Goal: Task Accomplishment & Management: Use online tool/utility

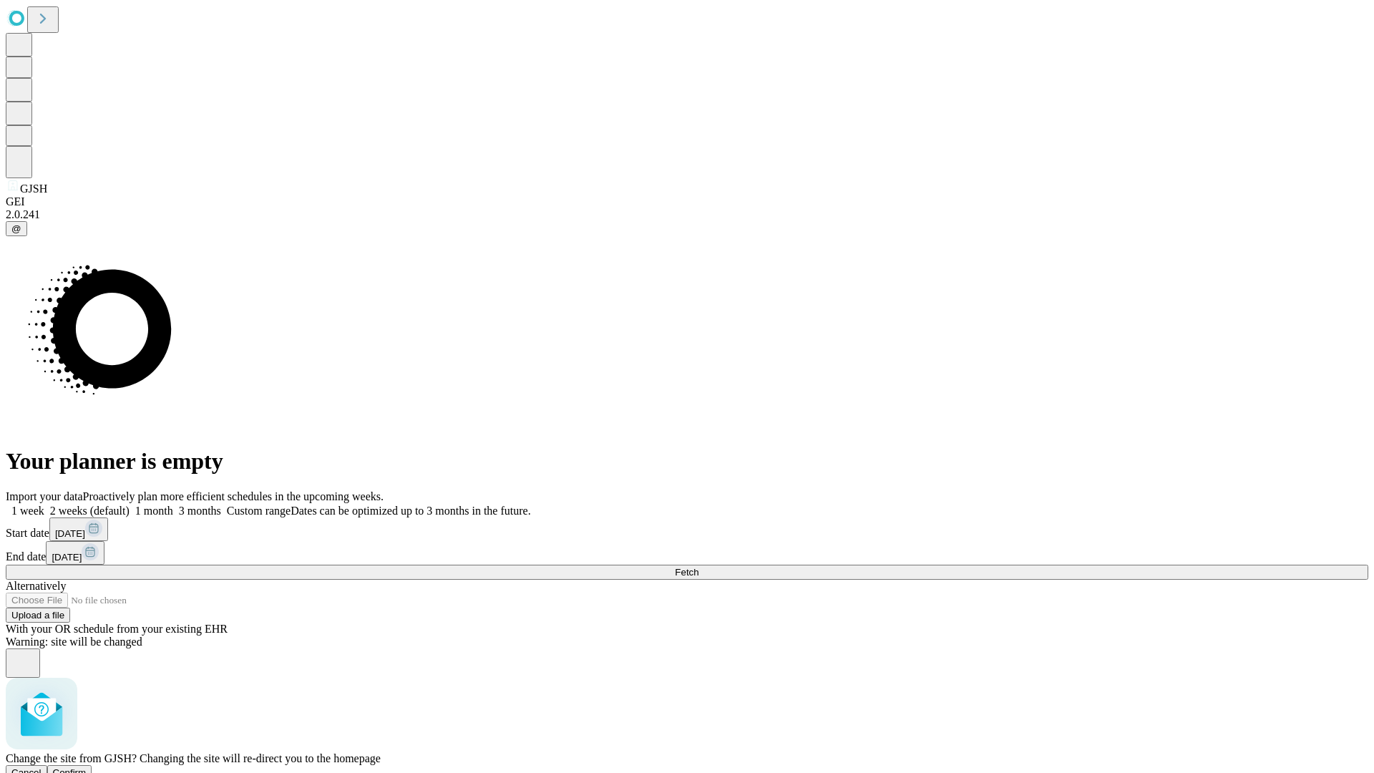
click at [87, 767] on span "Confirm" at bounding box center [70, 772] width 34 height 11
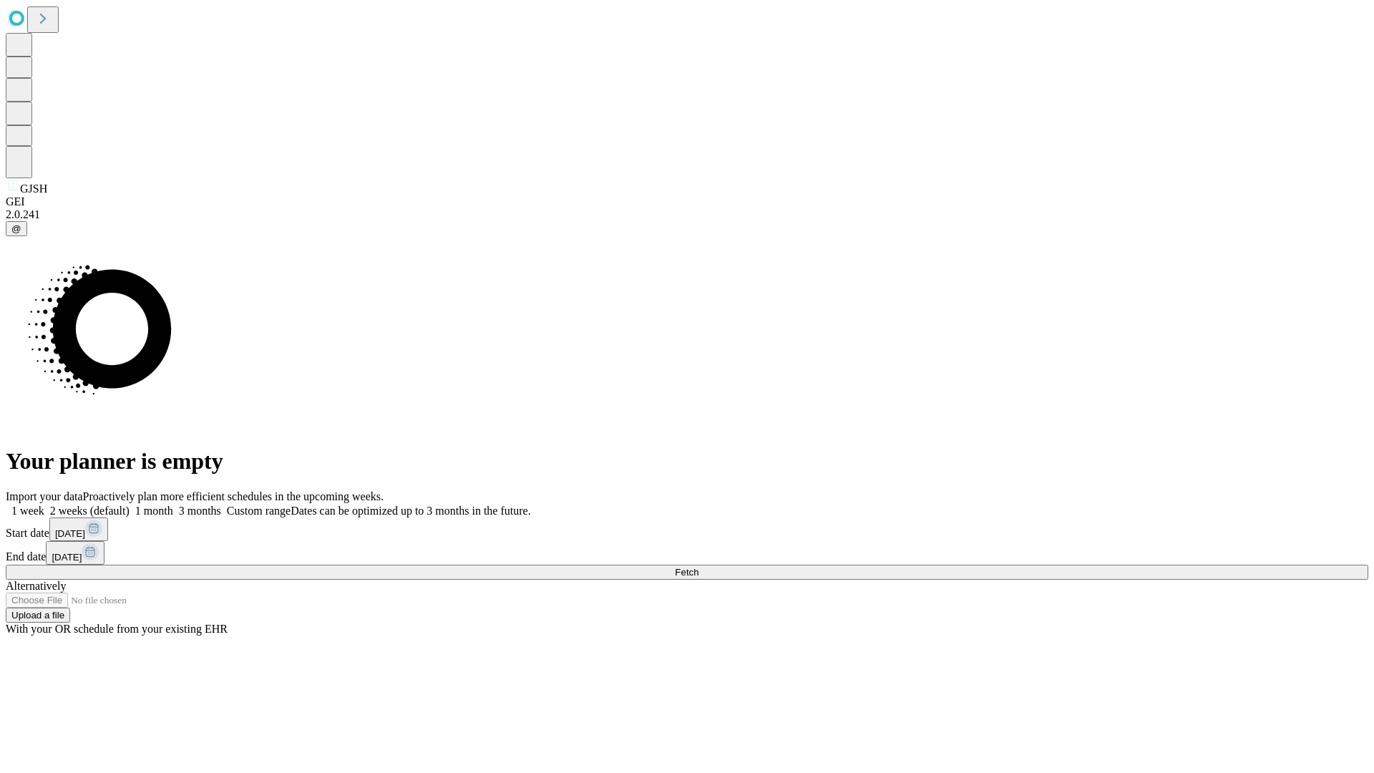
click at [173, 504] on label "1 month" at bounding box center [152, 510] width 44 height 12
click at [698, 567] on span "Fetch" at bounding box center [687, 572] width 24 height 11
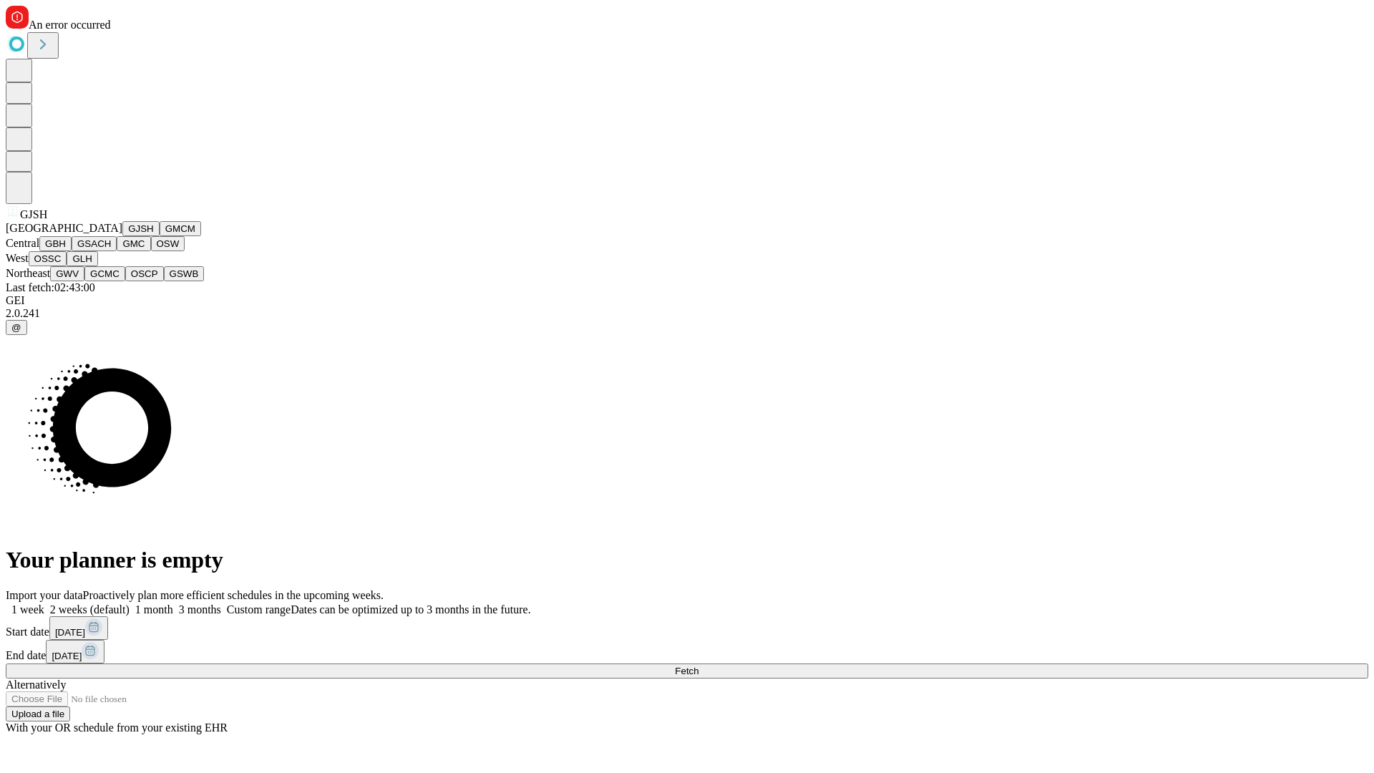
click at [160, 236] on button "GMCM" at bounding box center [180, 228] width 41 height 15
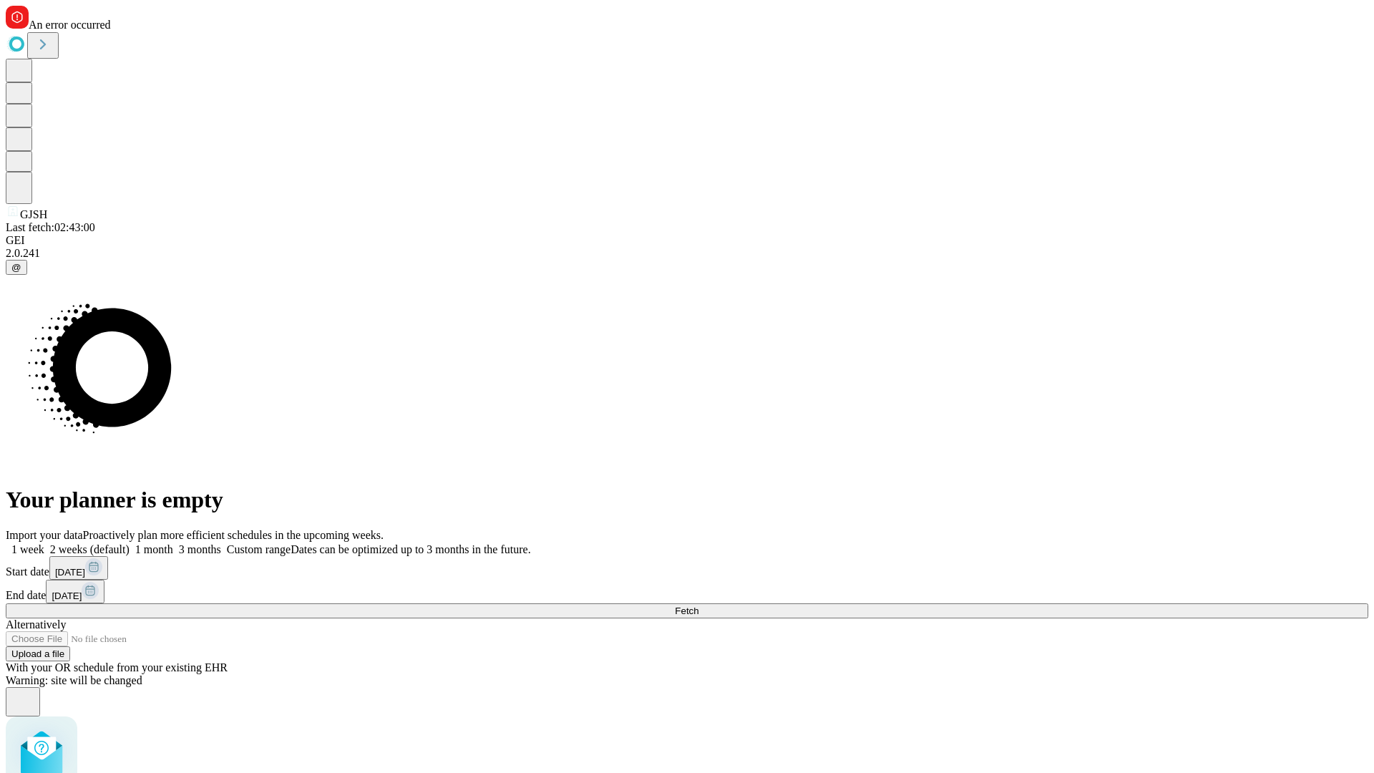
click at [173, 543] on label "1 month" at bounding box center [152, 549] width 44 height 12
click at [698, 605] on span "Fetch" at bounding box center [687, 610] width 24 height 11
click at [173, 543] on label "1 month" at bounding box center [152, 549] width 44 height 12
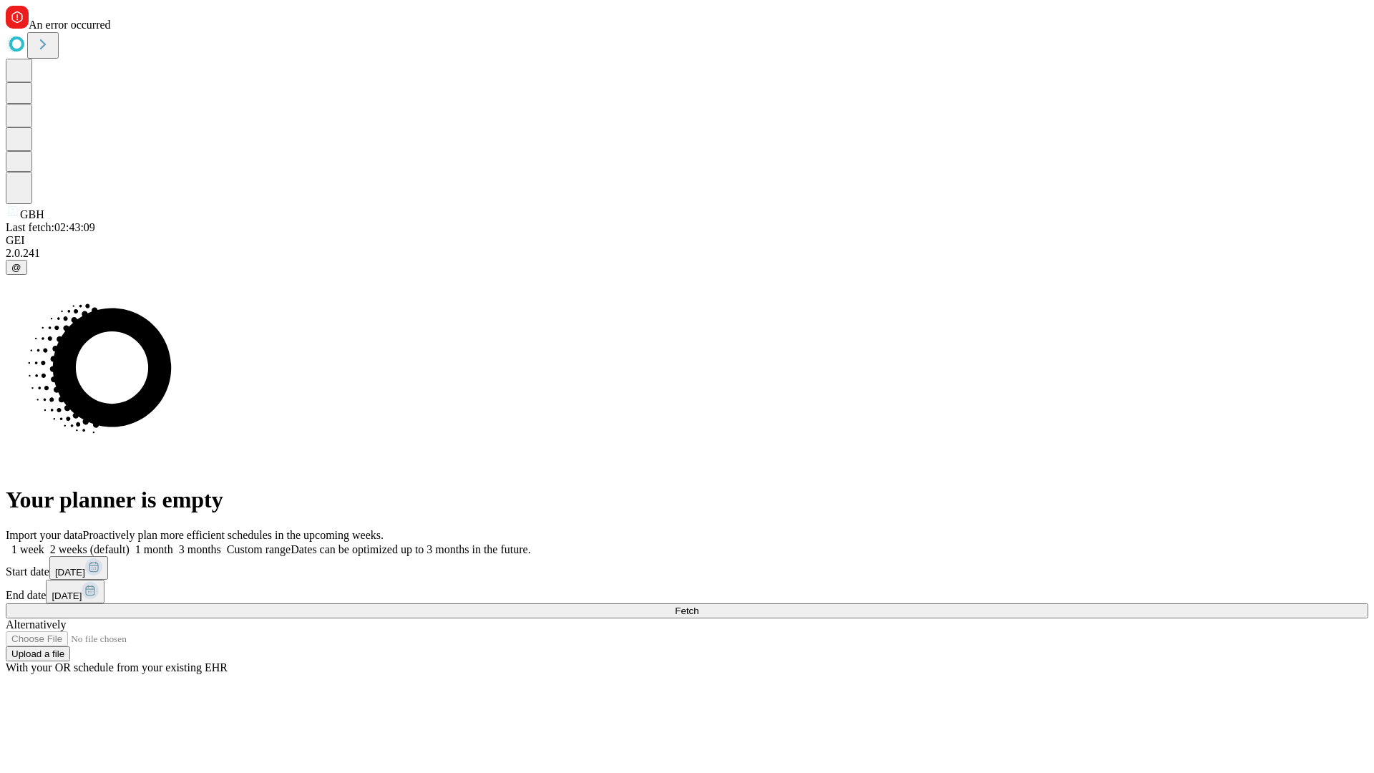
click at [698, 605] on span "Fetch" at bounding box center [687, 610] width 24 height 11
click at [173, 543] on label "1 month" at bounding box center [152, 549] width 44 height 12
click at [698, 605] on span "Fetch" at bounding box center [687, 610] width 24 height 11
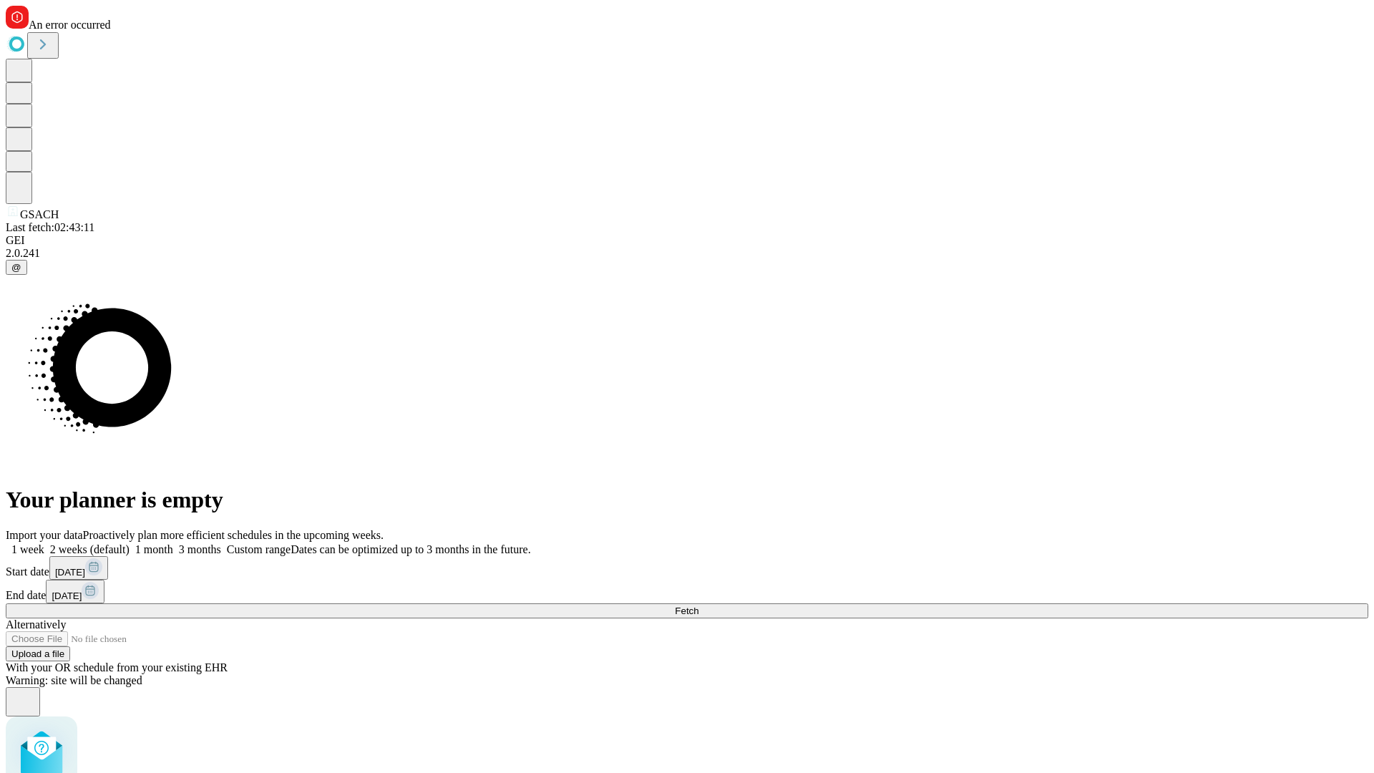
click at [173, 543] on label "1 month" at bounding box center [152, 549] width 44 height 12
click at [698, 605] on span "Fetch" at bounding box center [687, 610] width 24 height 11
click at [173, 543] on label "1 month" at bounding box center [152, 549] width 44 height 12
click at [698, 605] on span "Fetch" at bounding box center [687, 610] width 24 height 11
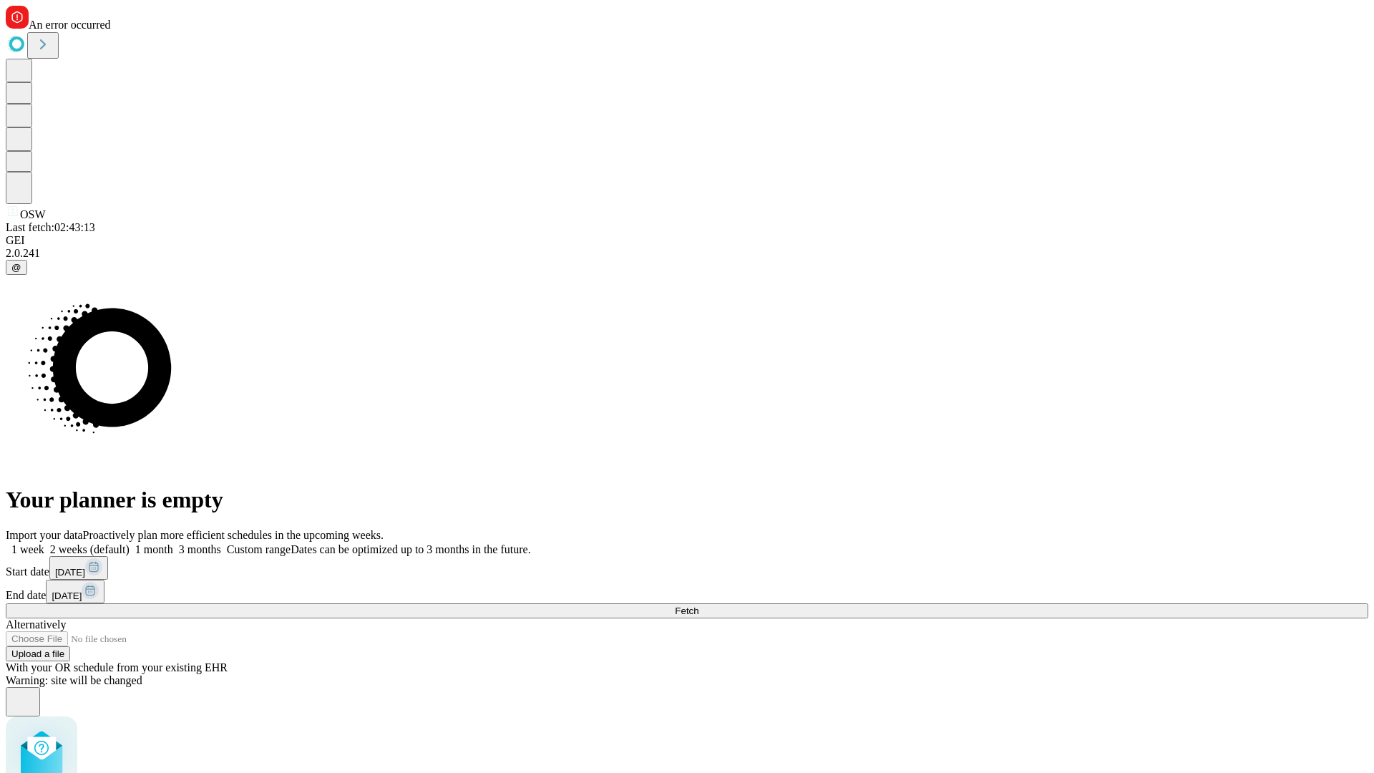
click at [173, 543] on label "1 month" at bounding box center [152, 549] width 44 height 12
click at [698, 605] on span "Fetch" at bounding box center [687, 610] width 24 height 11
click at [173, 543] on label "1 month" at bounding box center [152, 549] width 44 height 12
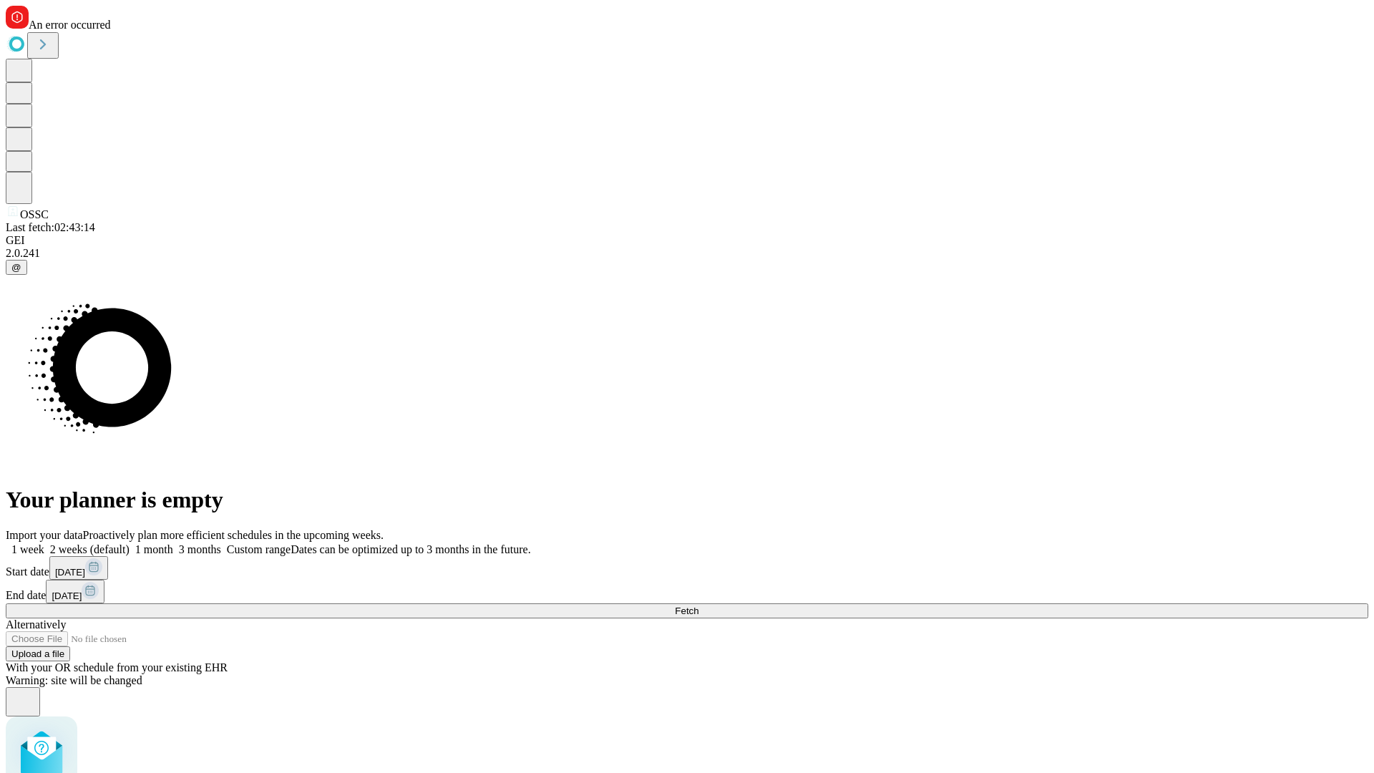
click at [698, 605] on span "Fetch" at bounding box center [687, 610] width 24 height 11
click at [173, 543] on label "1 month" at bounding box center [152, 549] width 44 height 12
click at [698, 605] on span "Fetch" at bounding box center [687, 610] width 24 height 11
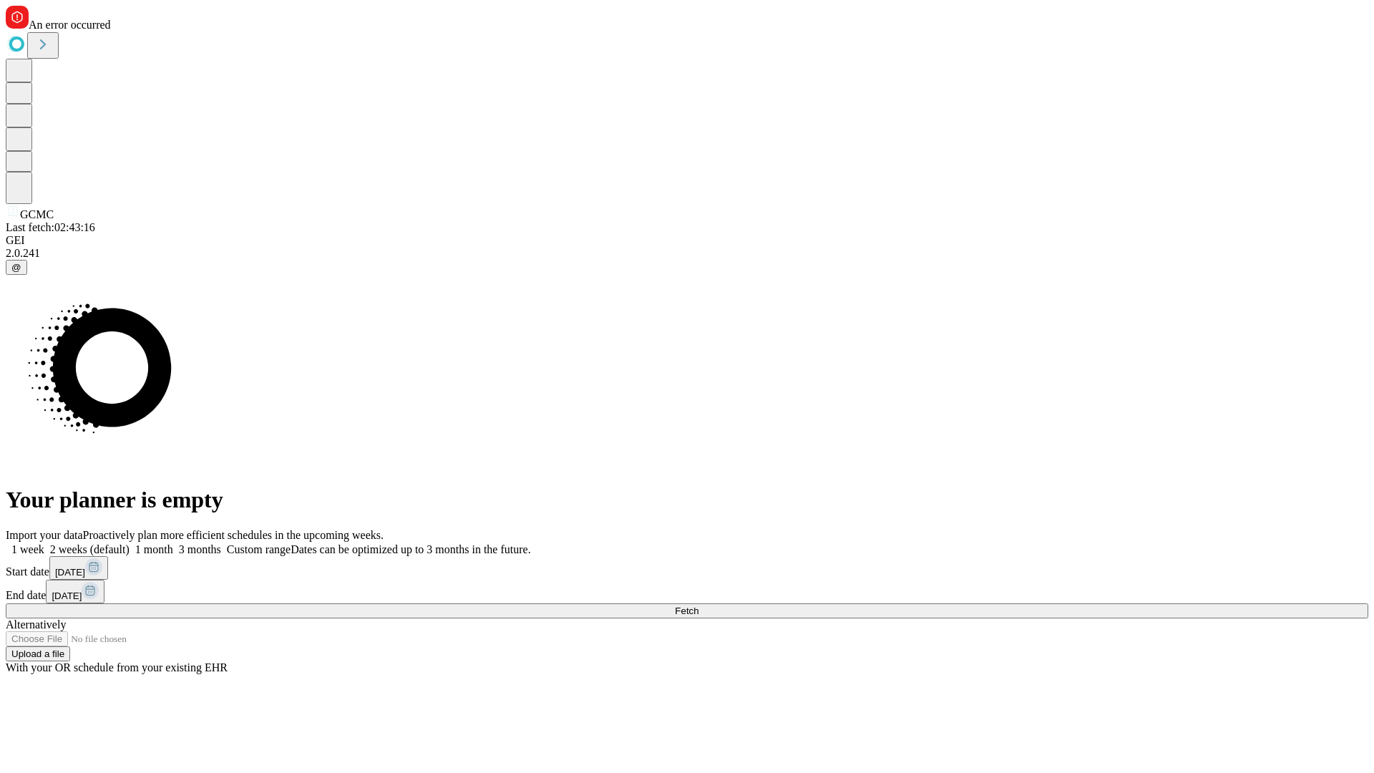
click at [173, 543] on label "1 month" at bounding box center [152, 549] width 44 height 12
click at [698, 605] on span "Fetch" at bounding box center [687, 610] width 24 height 11
click at [173, 543] on label "1 month" at bounding box center [152, 549] width 44 height 12
click at [698, 605] on span "Fetch" at bounding box center [687, 610] width 24 height 11
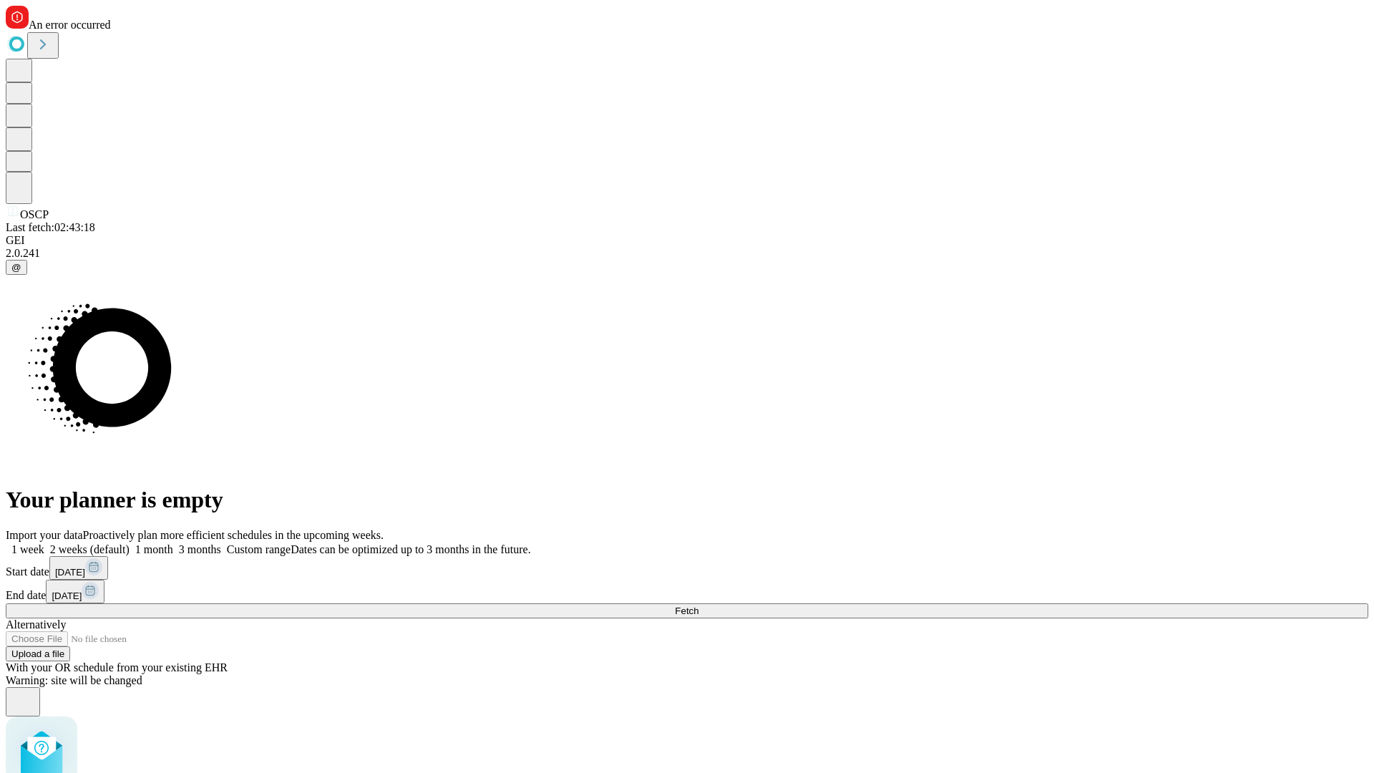
click at [173, 543] on label "1 month" at bounding box center [152, 549] width 44 height 12
click at [698, 605] on span "Fetch" at bounding box center [687, 610] width 24 height 11
